Goal: Task Accomplishment & Management: Use online tool/utility

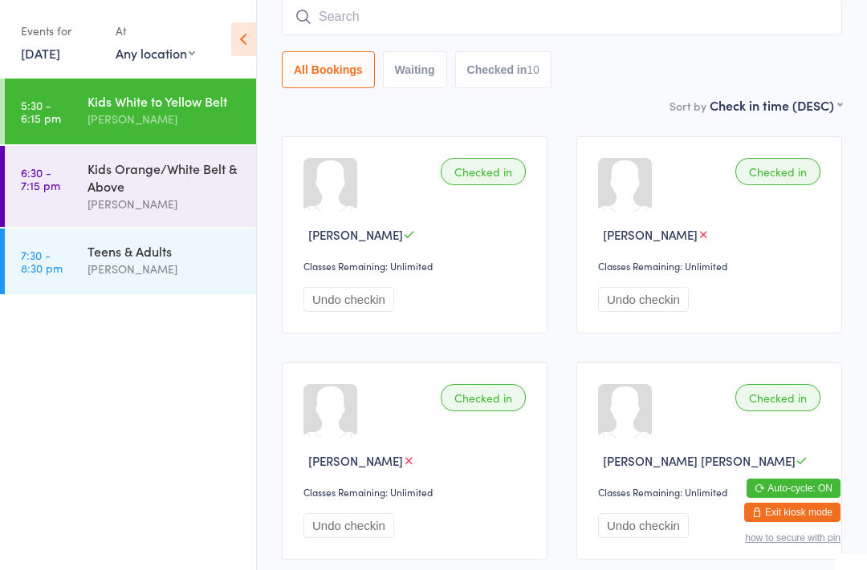
click at [786, 534] on button "how to secure with pin" at bounding box center [792, 538] width 95 height 11
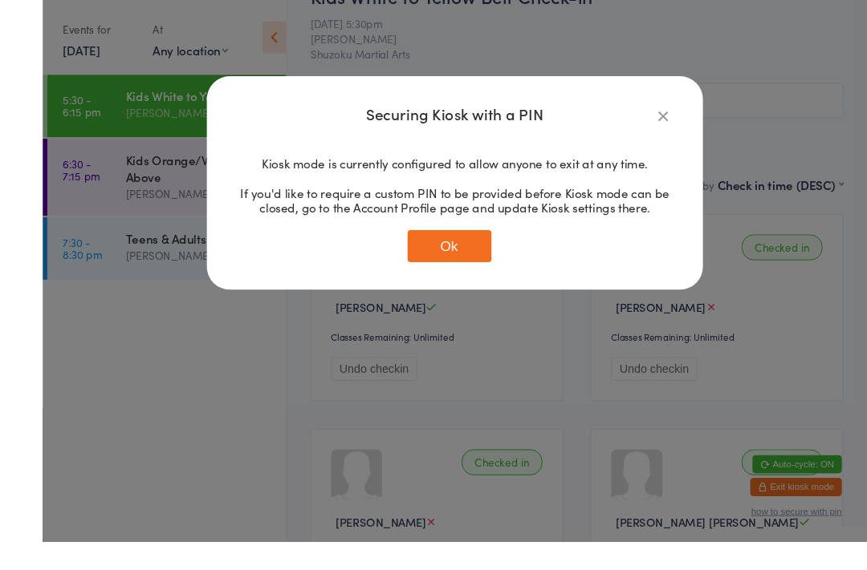
scroll to position [124, 0]
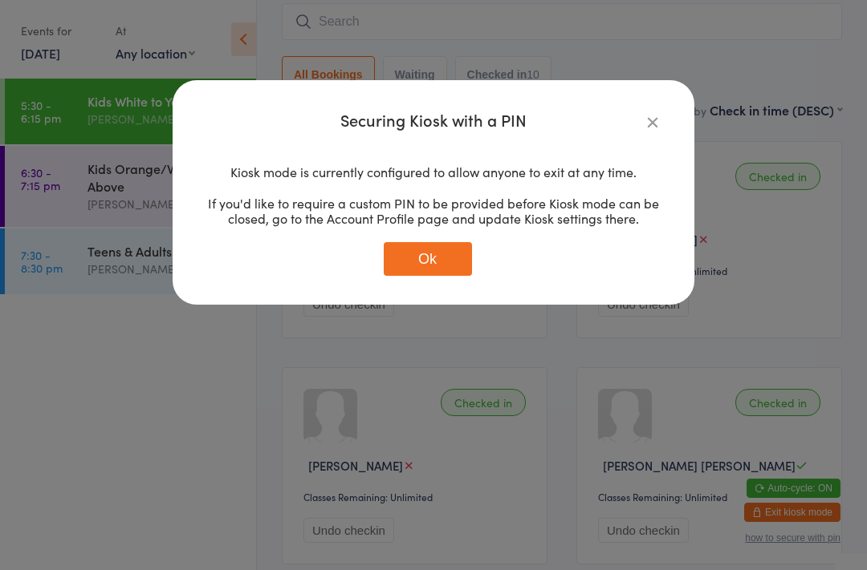
click at [574, 562] on div "Securing Kiosk with a PIN Kiosk mode is currently configured to allow anyone to…" at bounding box center [433, 285] width 867 height 570
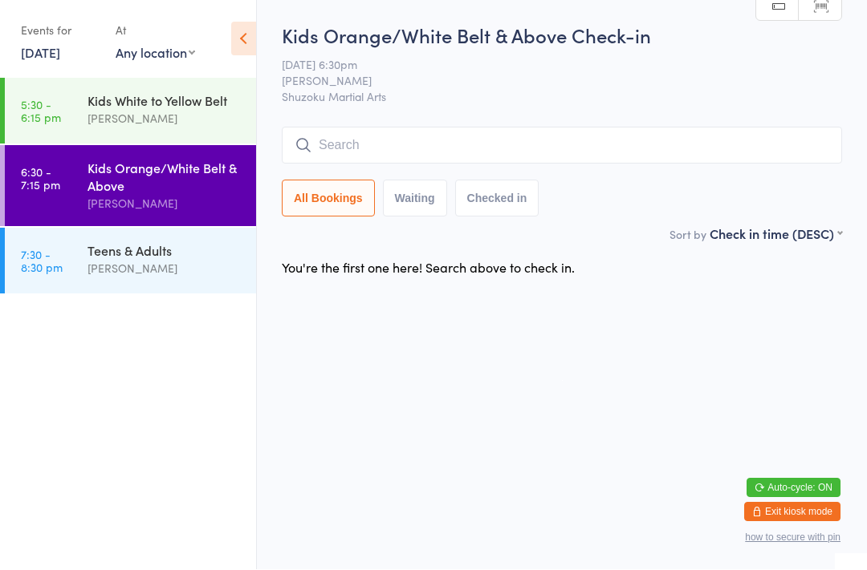
click at [673, 186] on div "All Bookings Waiting Checked in" at bounding box center [562, 199] width 560 height 37
click at [663, 152] on input "search" at bounding box center [562, 146] width 560 height 37
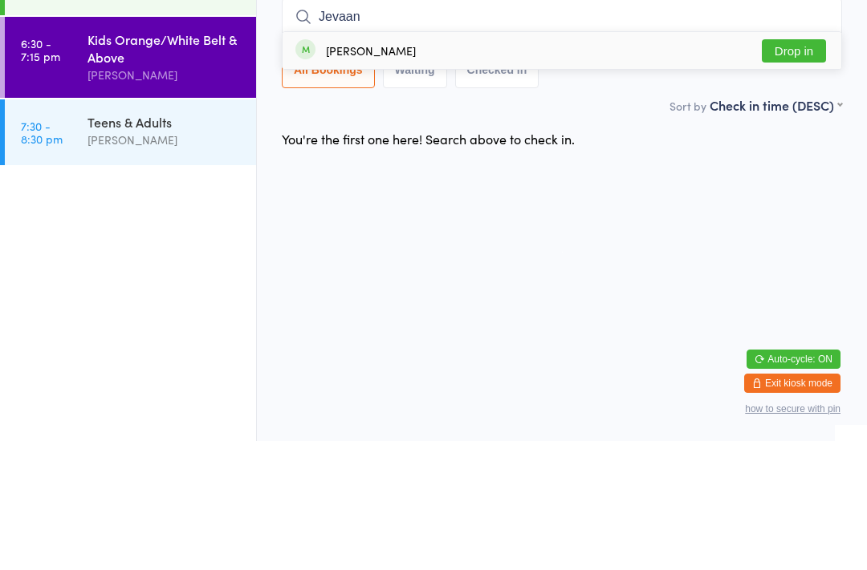
type input "Jevaan"
click at [802, 168] on button "Drop in" at bounding box center [793, 179] width 64 height 23
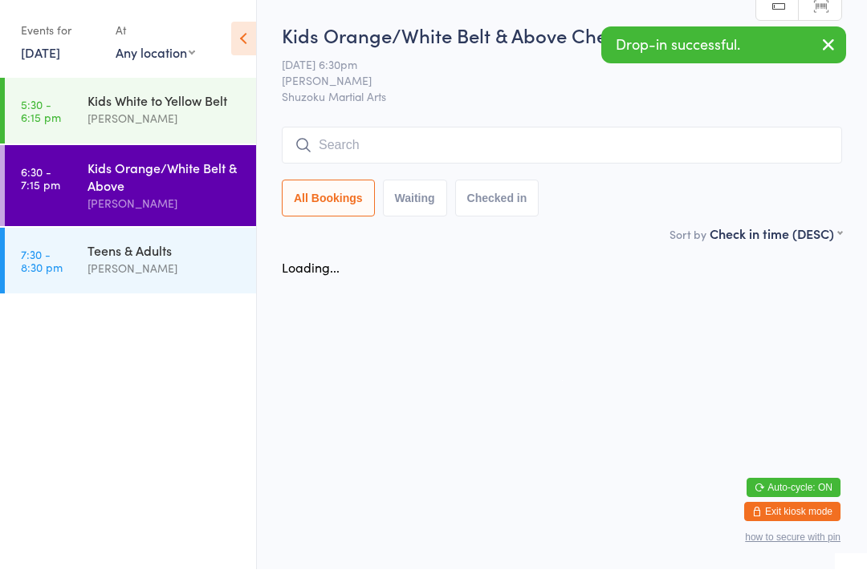
scroll to position [1, 0]
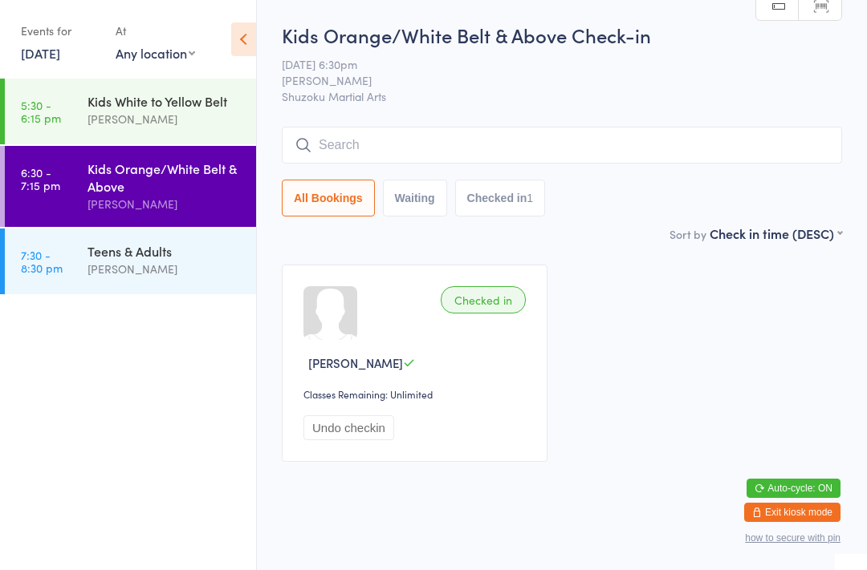
click at [395, 157] on input "search" at bounding box center [562, 145] width 560 height 37
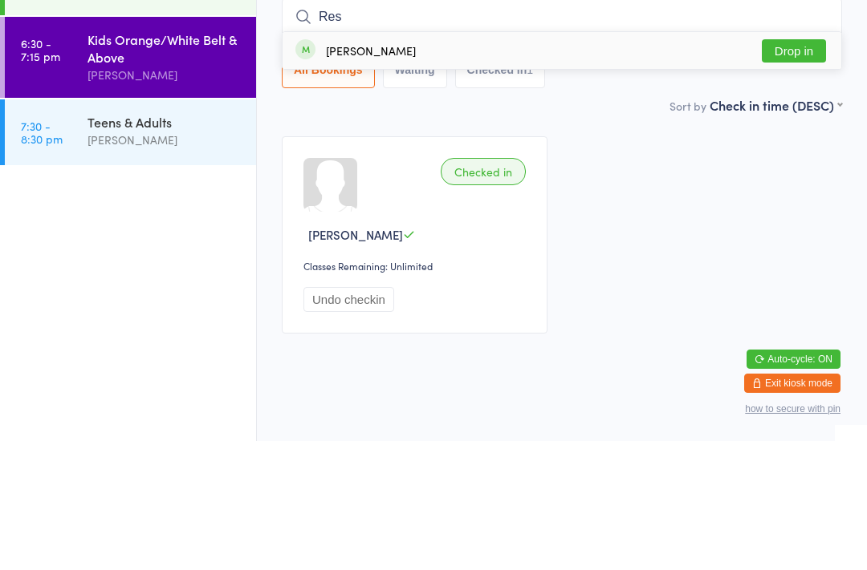
type input "Res"
click at [794, 168] on button "Drop in" at bounding box center [793, 179] width 64 height 23
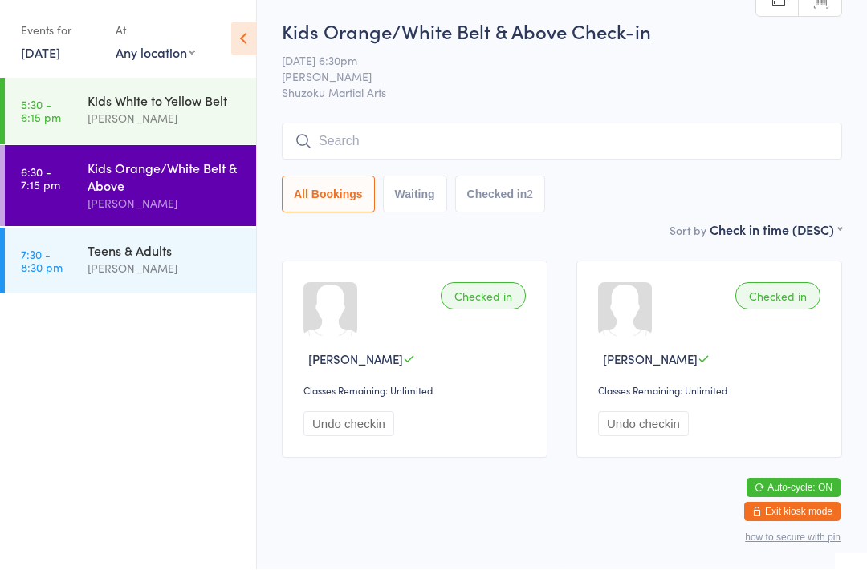
click at [729, 134] on input "search" at bounding box center [562, 142] width 560 height 37
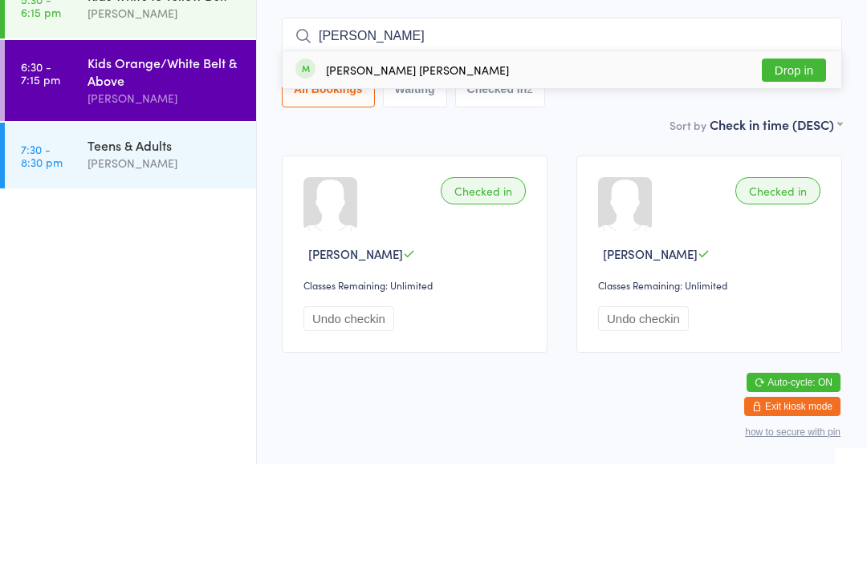
type input "[PERSON_NAME]"
click at [794, 164] on button "Drop in" at bounding box center [793, 175] width 64 height 23
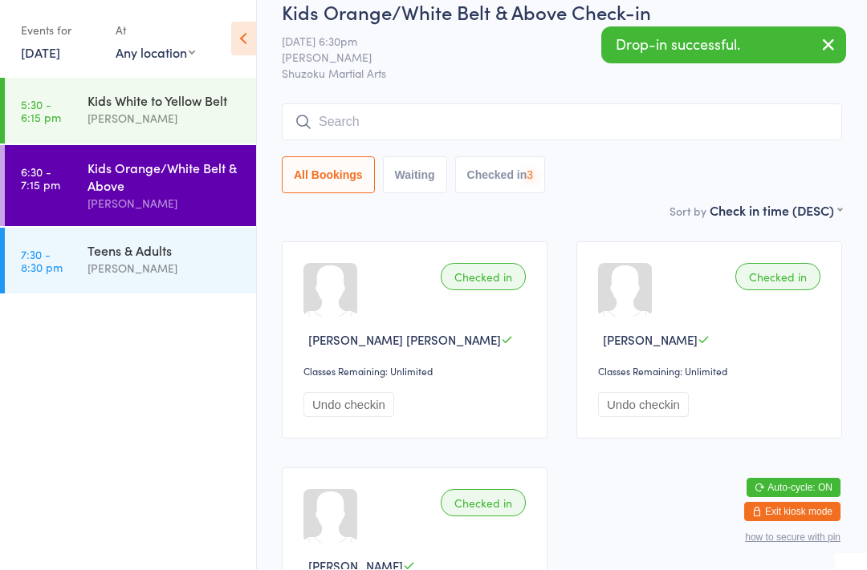
scroll to position [24, 0]
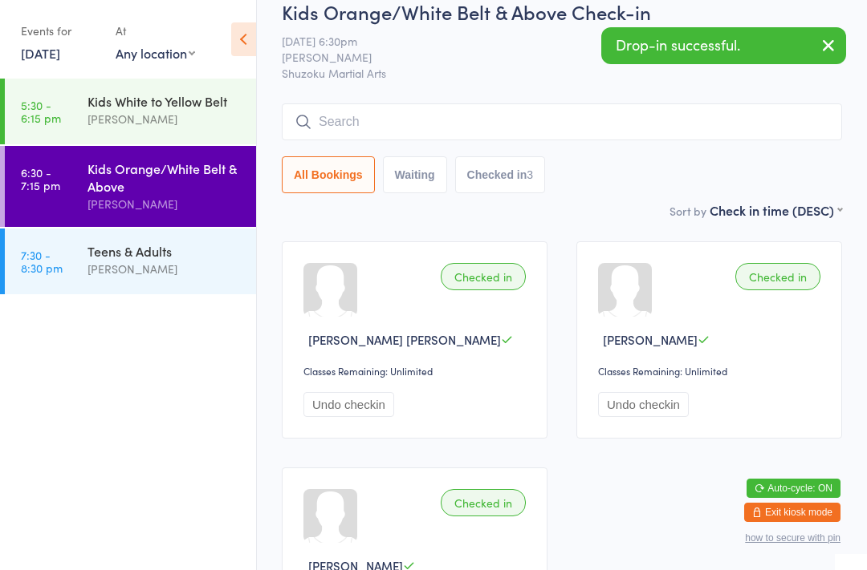
click at [635, 120] on input "search" at bounding box center [562, 122] width 560 height 37
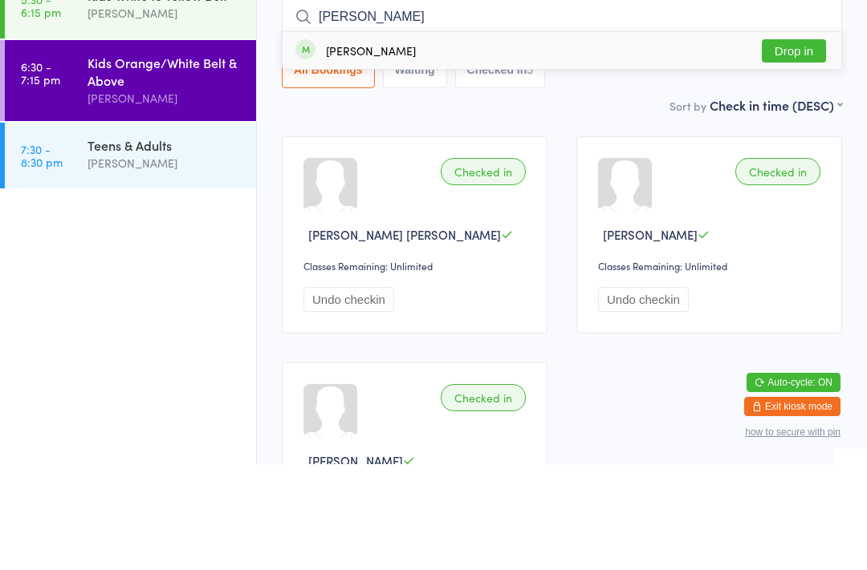
type input "[PERSON_NAME]"
click at [448, 138] on div "[PERSON_NAME] Drop in" at bounding box center [561, 156] width 558 height 37
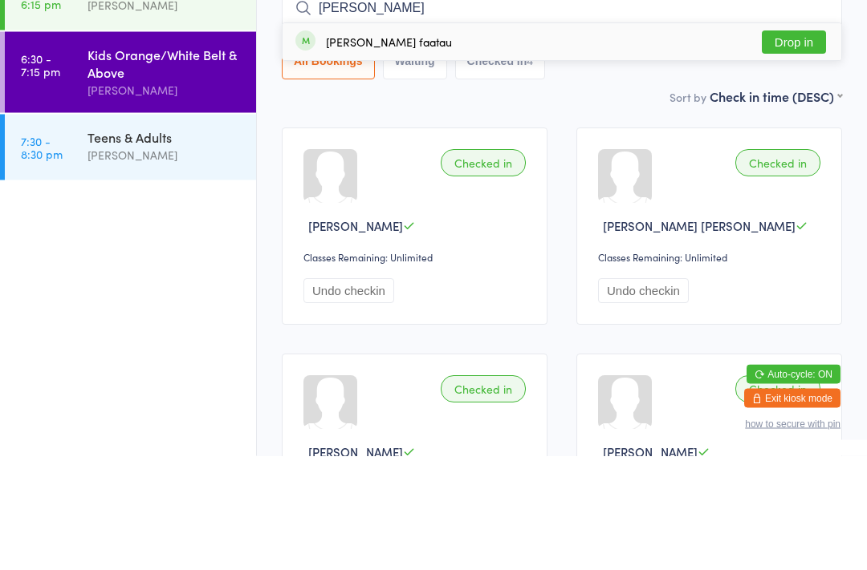
type input "[PERSON_NAME]"
click at [810, 145] on button "Drop in" at bounding box center [793, 156] width 64 height 23
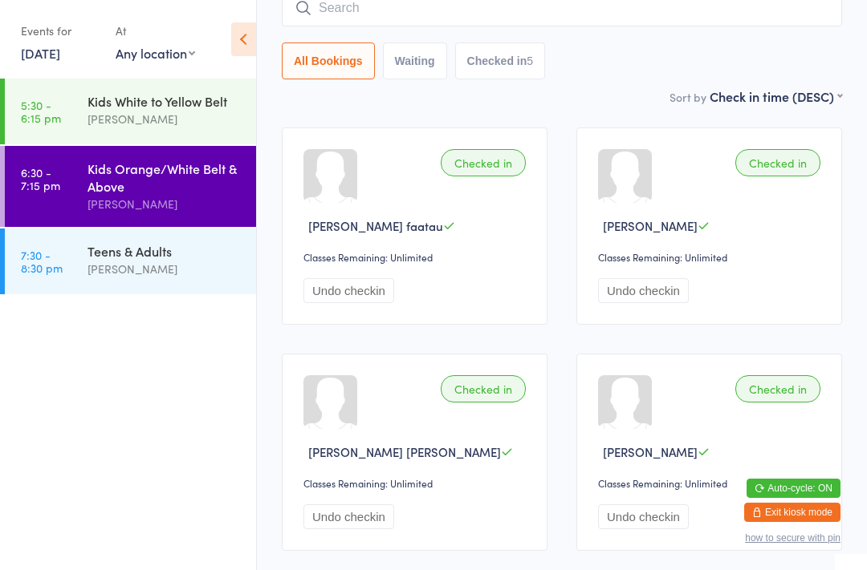
click at [190, 110] on div "Kids White to Yellow Belt" at bounding box center [164, 101] width 155 height 18
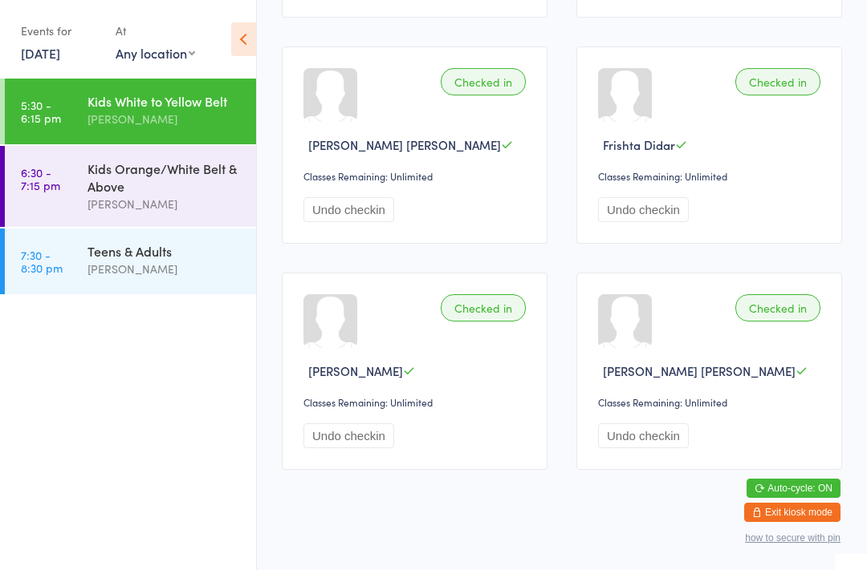
scroll to position [844, 0]
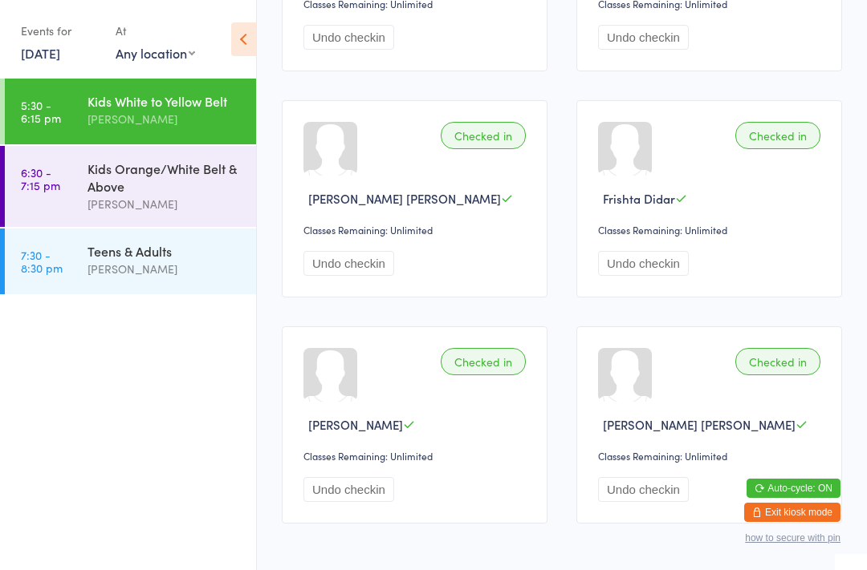
click at [175, 179] on div "Kids Orange/White Belt & Above" at bounding box center [164, 177] width 155 height 35
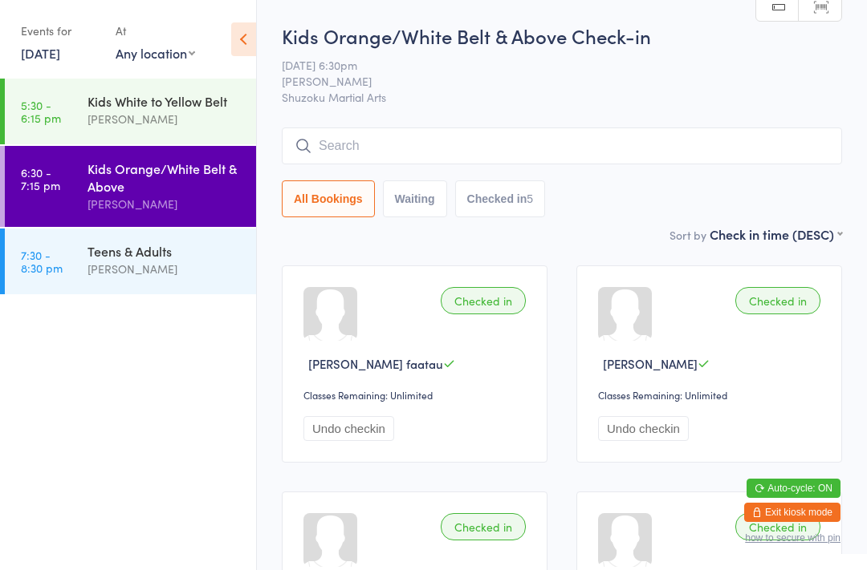
click at [156, 260] on div "Teens & Adults" at bounding box center [164, 251] width 155 height 18
